Goal: Navigation & Orientation: Understand site structure

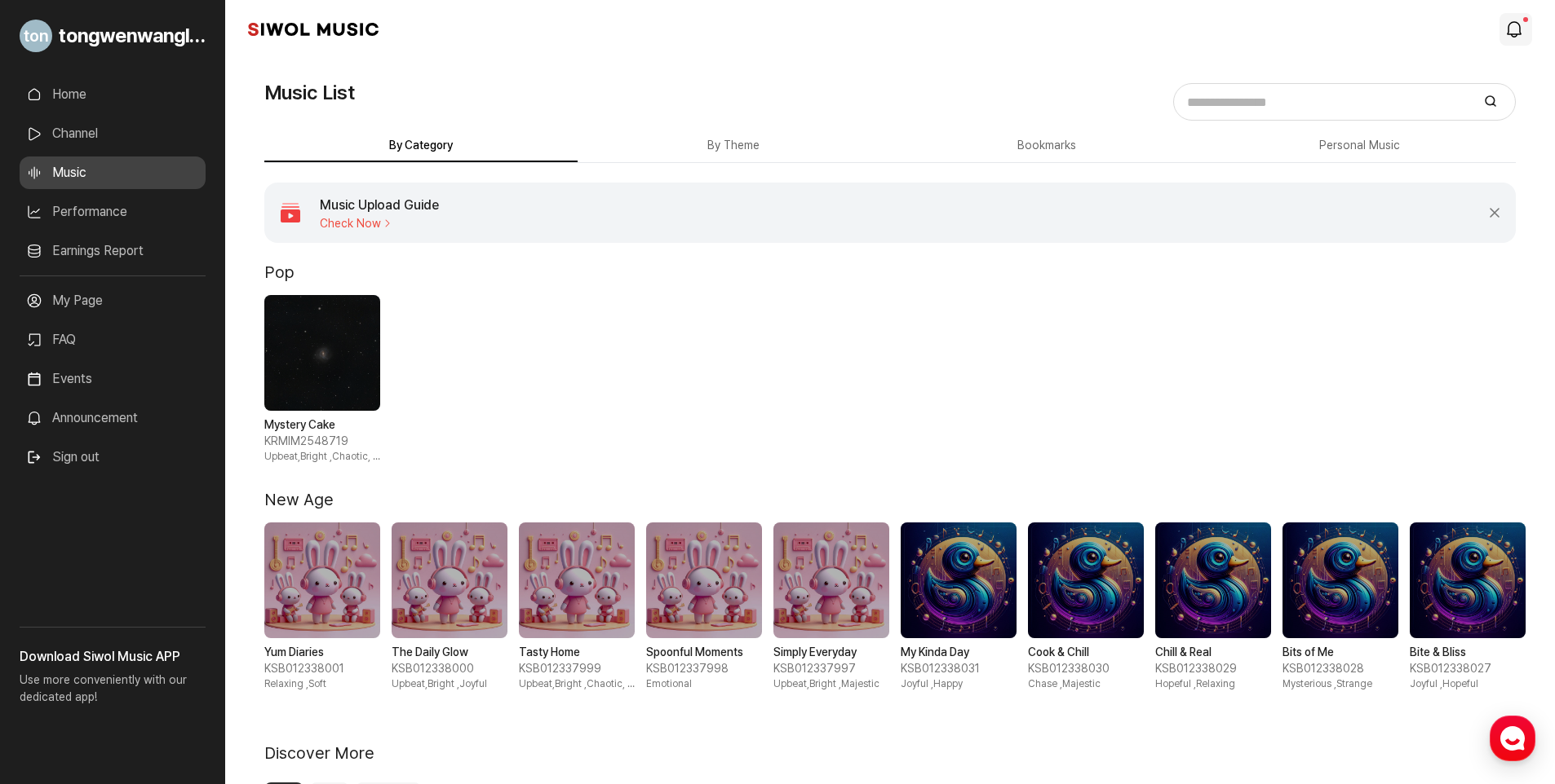
click at [1510, 25] on icon "modal.notifications" at bounding box center [1514, 29] width 20 height 20
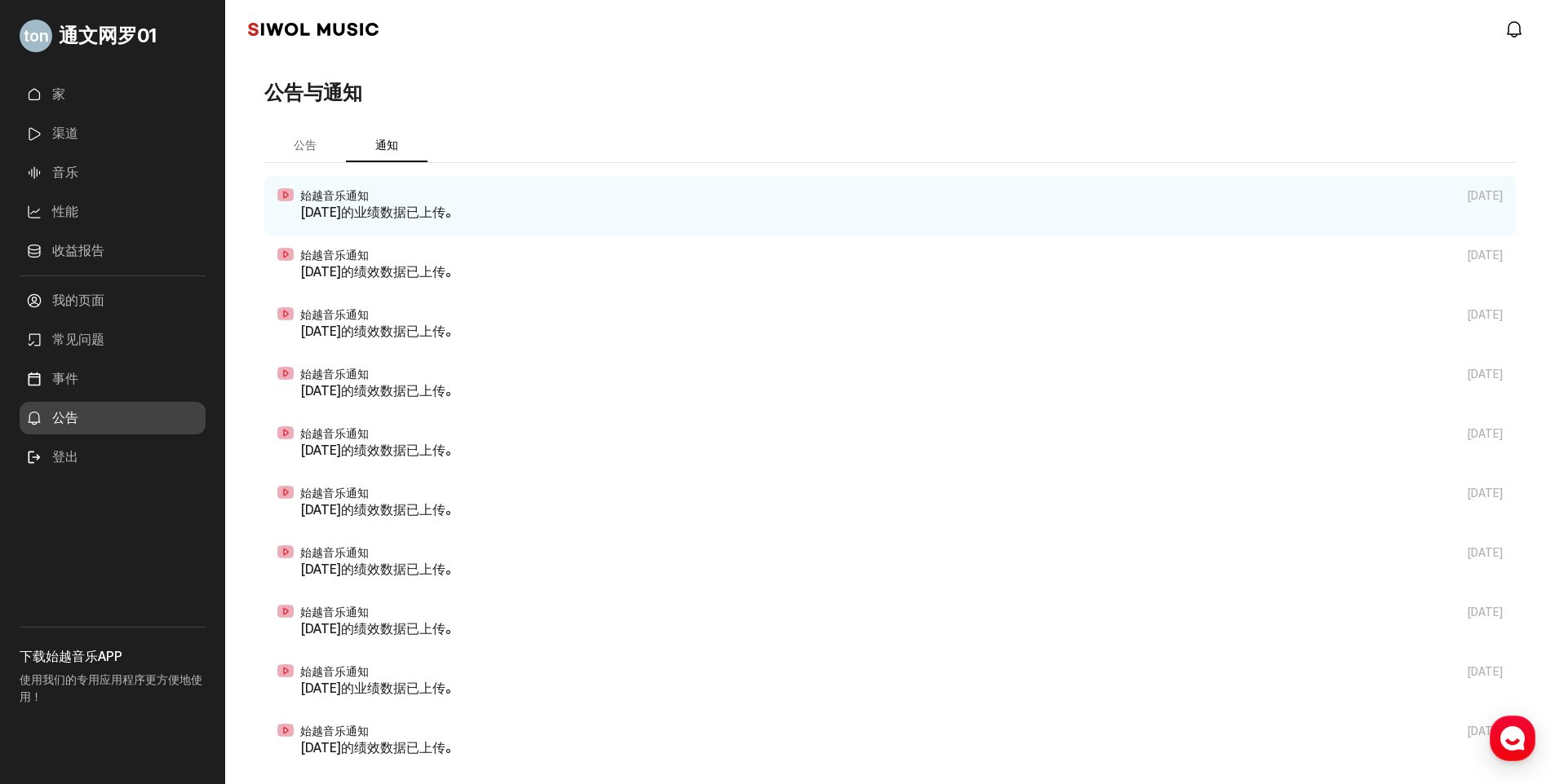
click at [110, 377] on link "事件" at bounding box center [112, 379] width 186 height 33
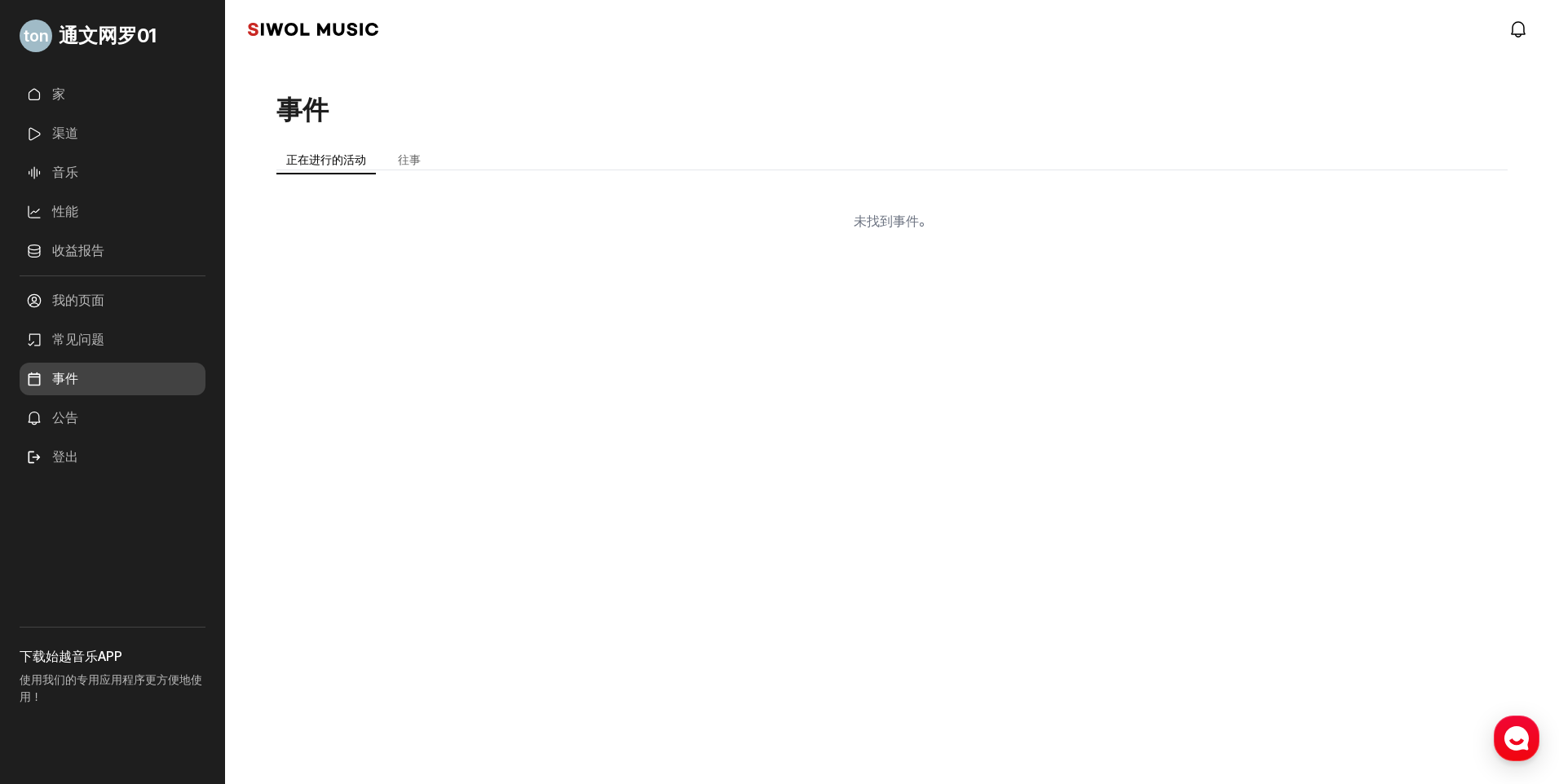
click at [117, 337] on link "常见问题" at bounding box center [112, 340] width 186 height 33
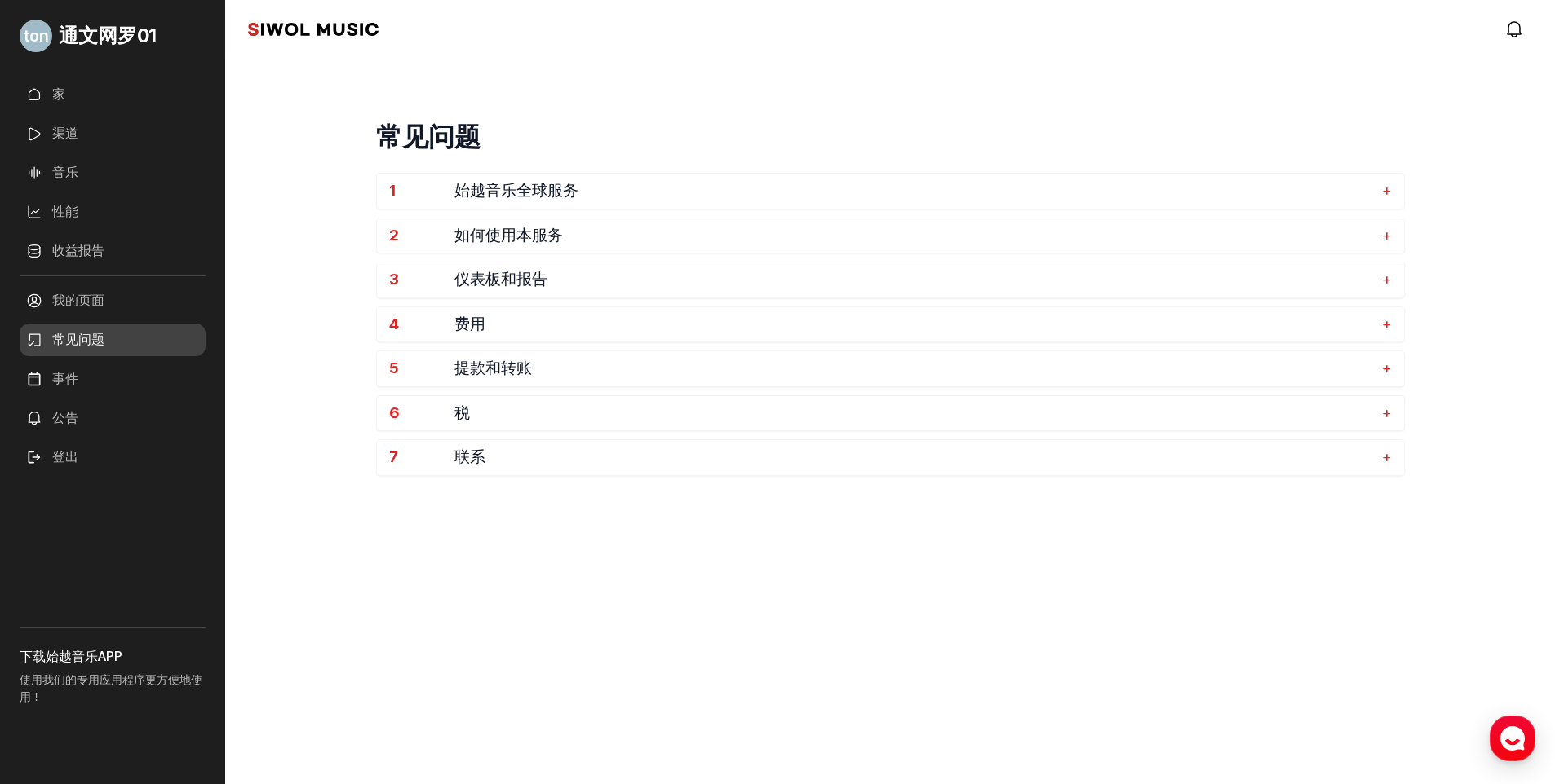
click at [118, 314] on link "我的页面" at bounding box center [112, 301] width 186 height 33
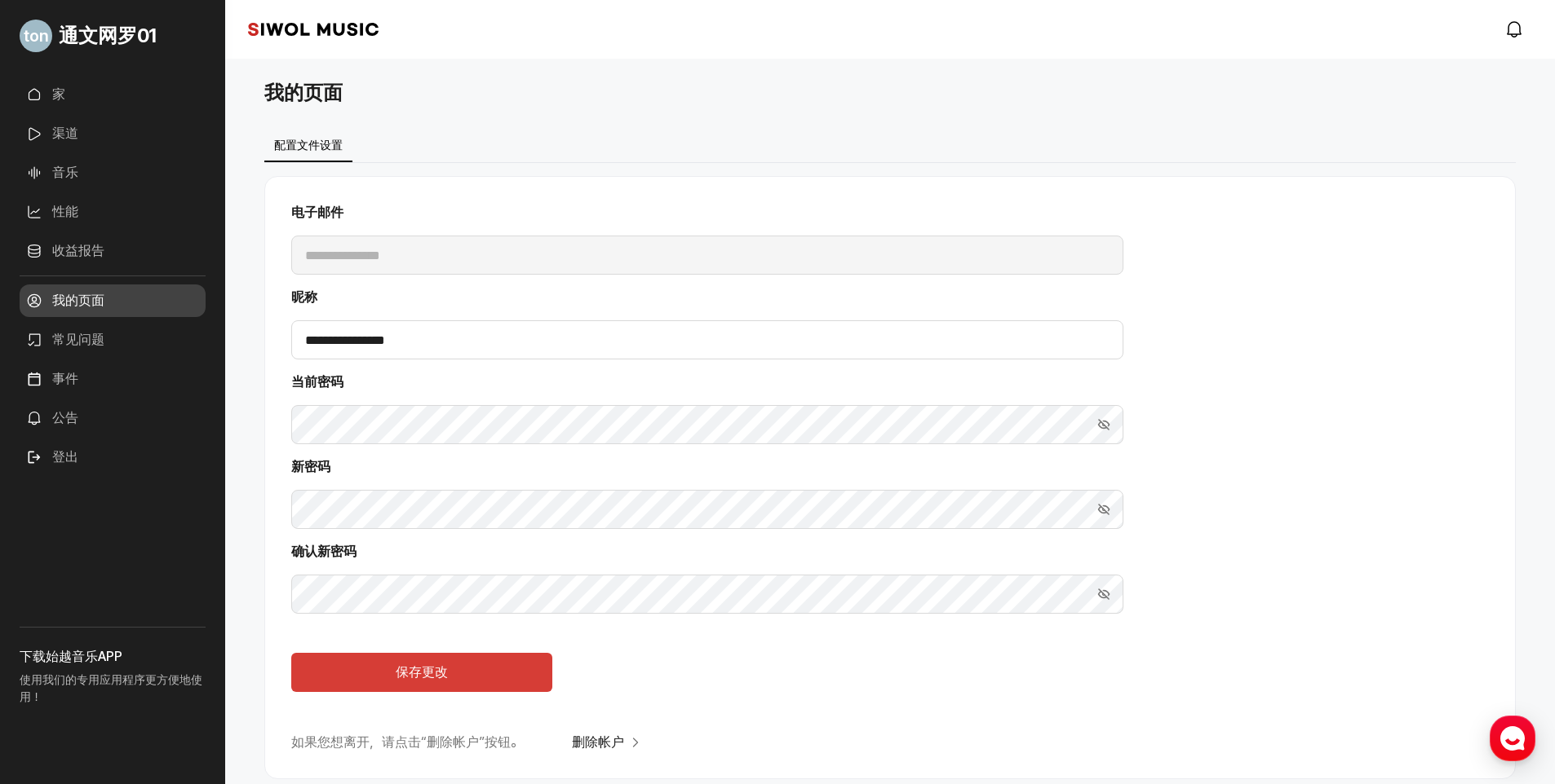
click at [118, 245] on link "收益报告" at bounding box center [112, 251] width 186 height 33
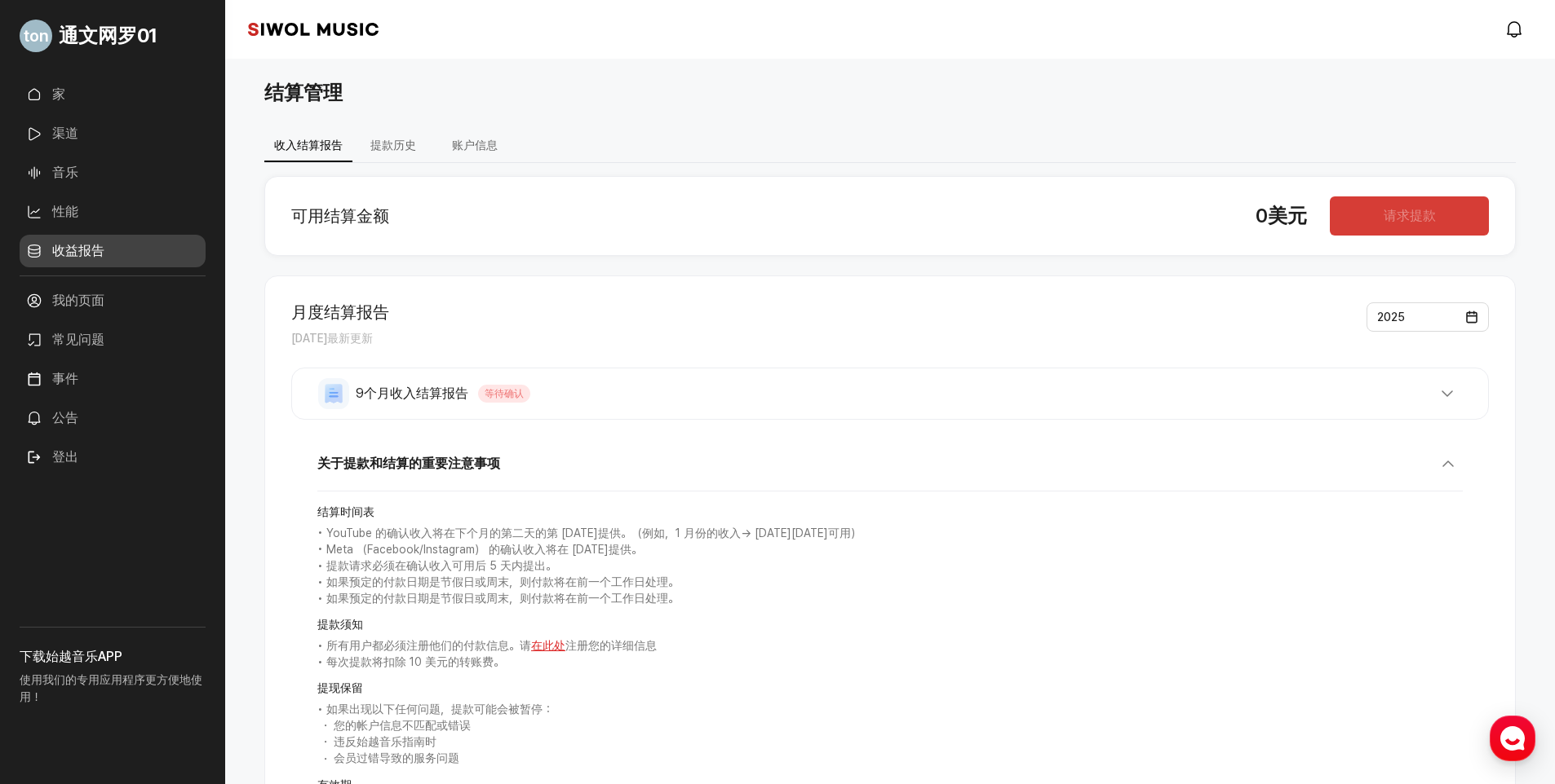
click at [82, 218] on link "性能" at bounding box center [112, 212] width 186 height 33
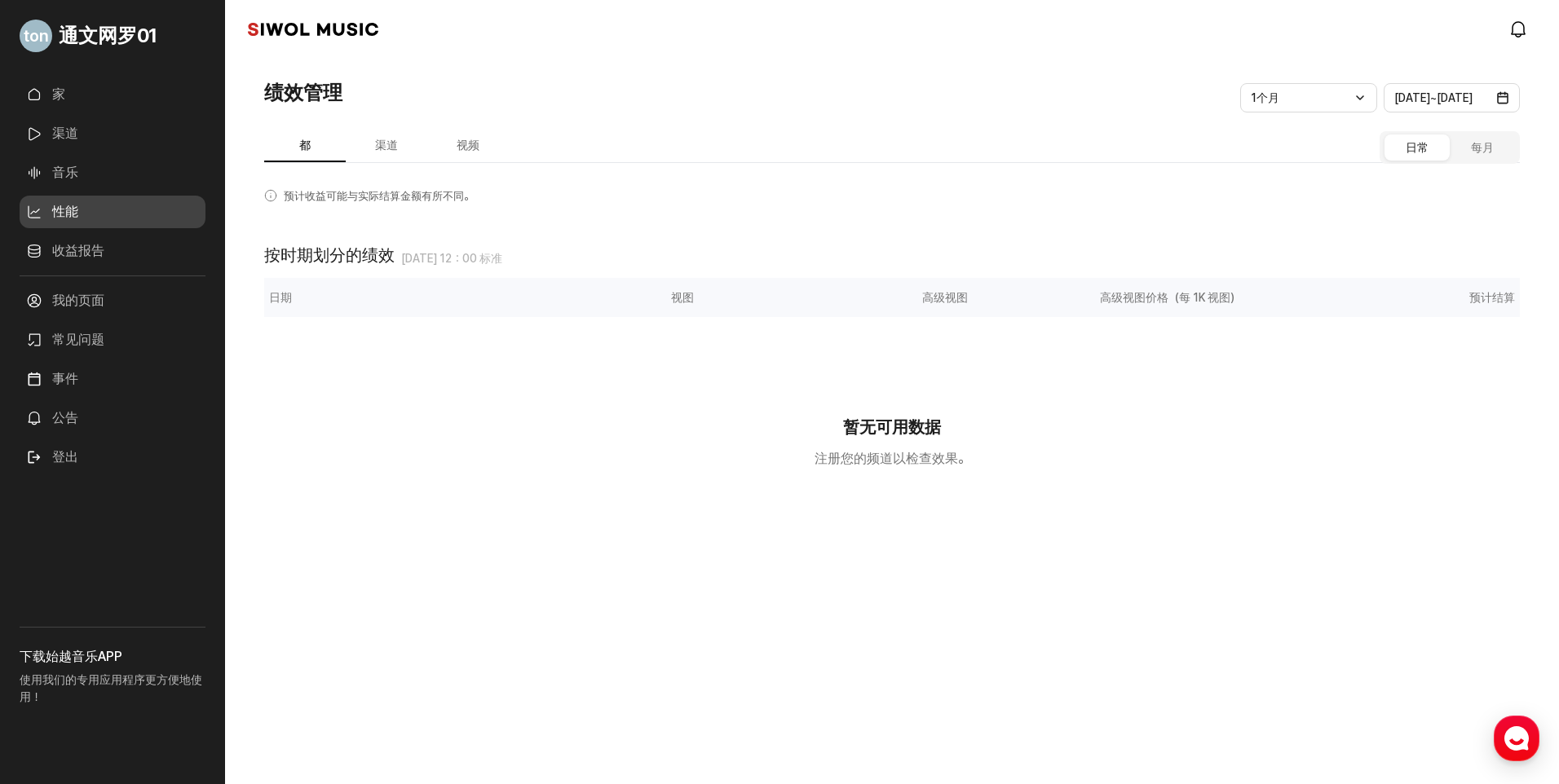
click at [82, 189] on ul "家 渠道 音乐 性能 收益报告 More" at bounding box center [112, 177] width 186 height 197
click at [76, 140] on link "渠道" at bounding box center [112, 134] width 186 height 33
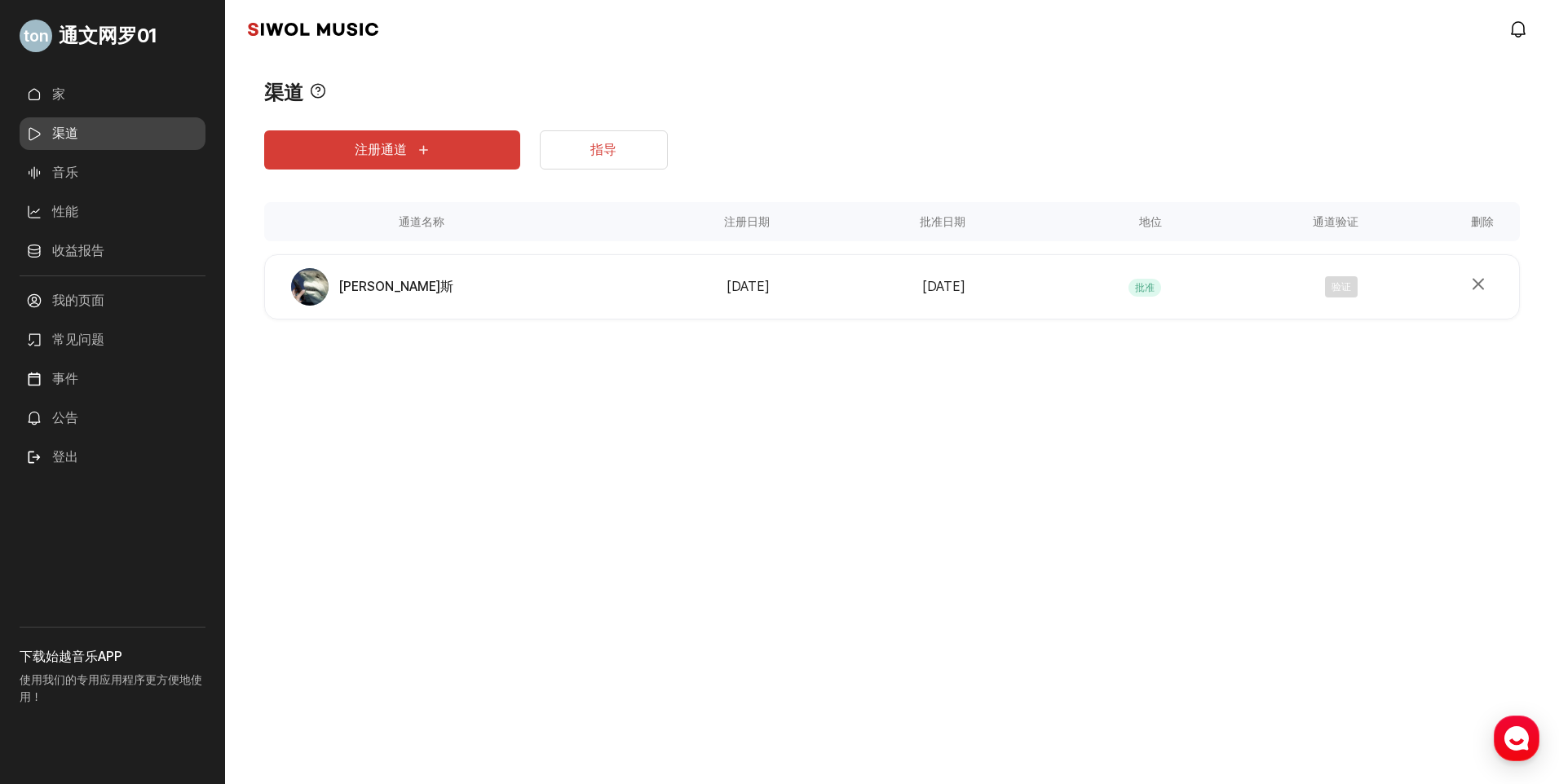
click at [78, 110] on link "家" at bounding box center [112, 94] width 186 height 33
click at [79, 99] on link "家" at bounding box center [112, 94] width 186 height 33
click at [82, 94] on link "家" at bounding box center [112, 94] width 186 height 33
click at [54, 90] on link "家" at bounding box center [112, 94] width 186 height 33
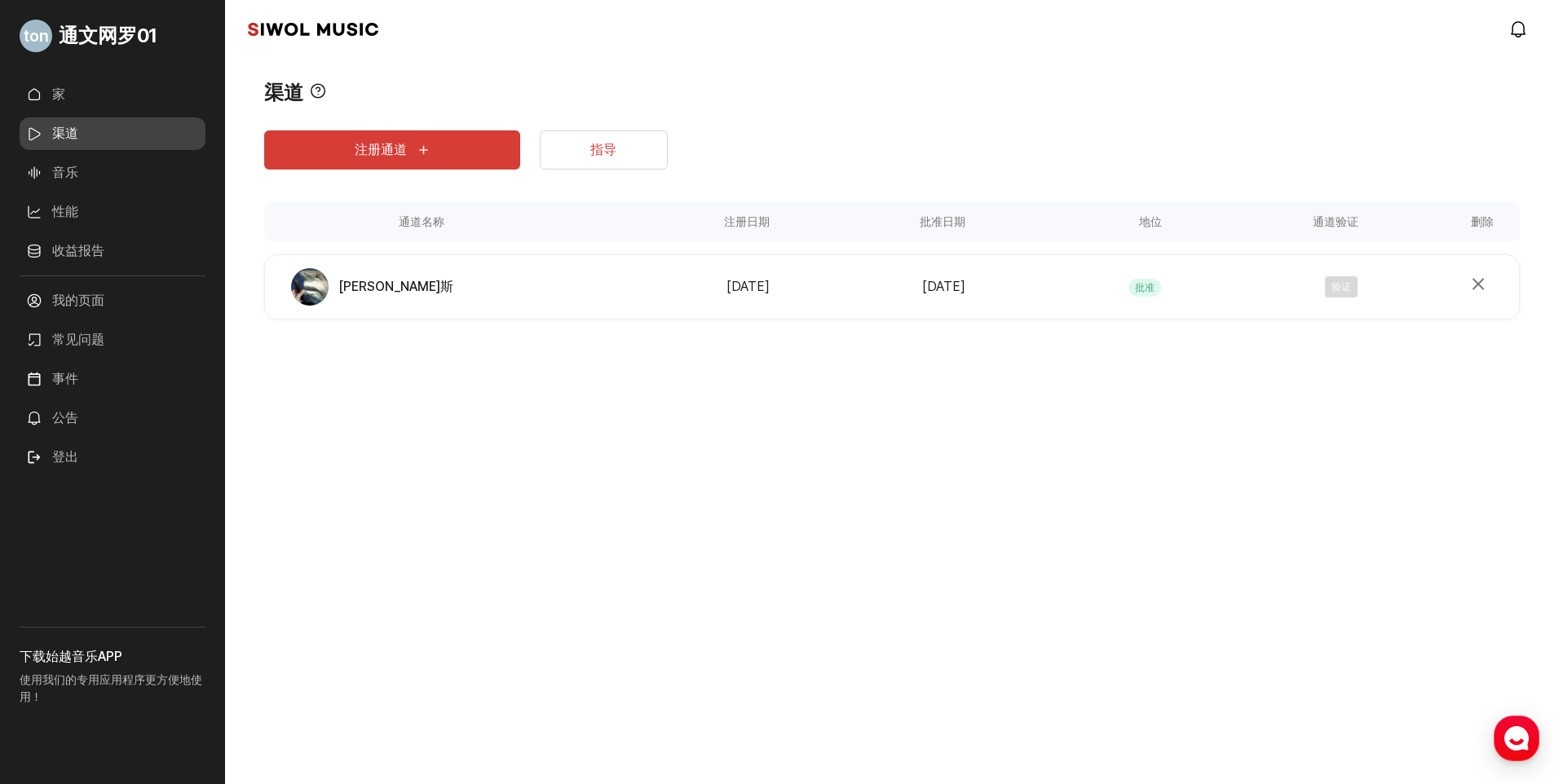
click at [58, 48] on span "通文网罗01" at bounding box center [107, 36] width 98 height 29
